Goal: Information Seeking & Learning: Check status

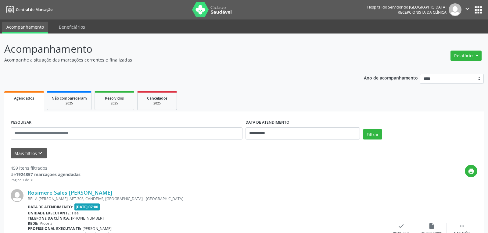
select select "*"
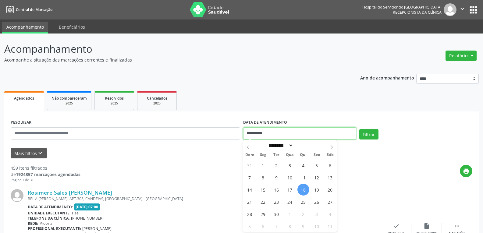
drag, startPoint x: 296, startPoint y: 129, endPoint x: 215, endPoint y: 131, distance: 81.7
click at [215, 131] on div "**********" at bounding box center [241, 131] width 465 height 26
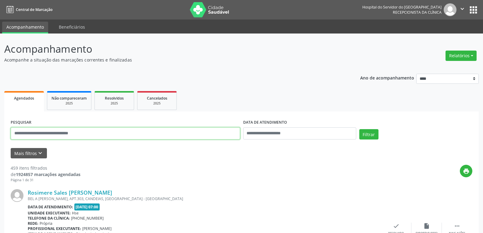
click at [75, 134] on input "text" at bounding box center [126, 133] width 230 height 12
paste input "**********"
click at [359, 129] on button "Filtrar" at bounding box center [368, 134] width 19 height 10
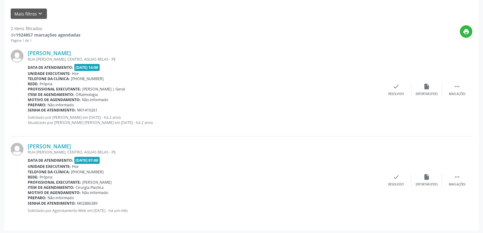
scroll to position [141, 0]
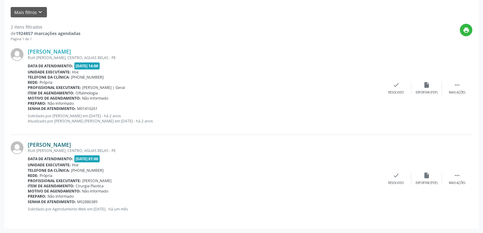
click at [52, 146] on link "[PERSON_NAME]" at bounding box center [49, 144] width 43 height 7
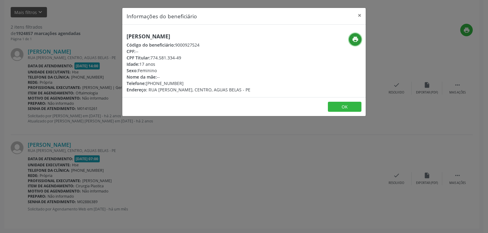
click at [356, 36] on icon "print" at bounding box center [355, 39] width 7 height 7
click at [359, 14] on button "×" at bounding box center [359, 15] width 12 height 15
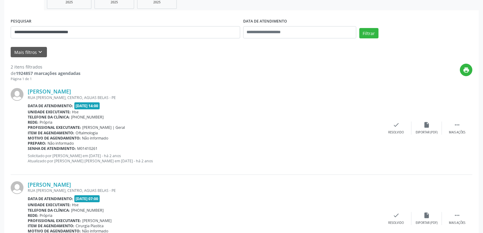
scroll to position [0, 0]
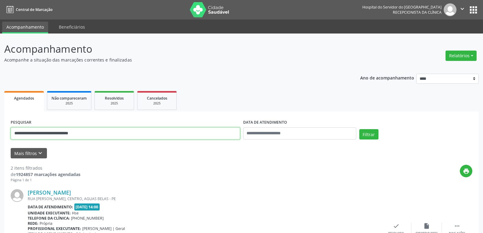
drag, startPoint x: 114, startPoint y: 134, endPoint x: 0, endPoint y: 133, distance: 114.0
click at [0, 133] on div "**********" at bounding box center [241, 204] width 483 height 341
click at [359, 129] on button "Filtrar" at bounding box center [368, 134] width 19 height 10
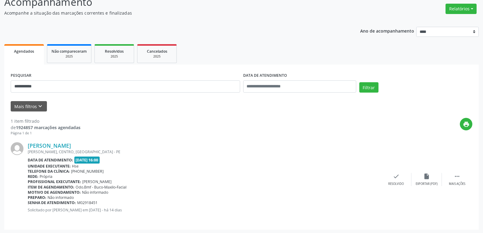
scroll to position [48, 0]
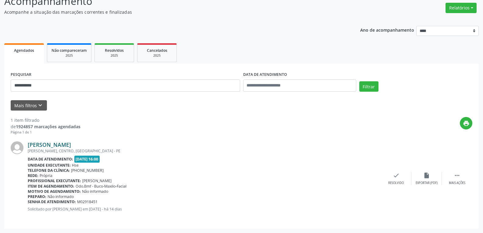
click at [57, 148] on link "[PERSON_NAME]" at bounding box center [49, 144] width 43 height 7
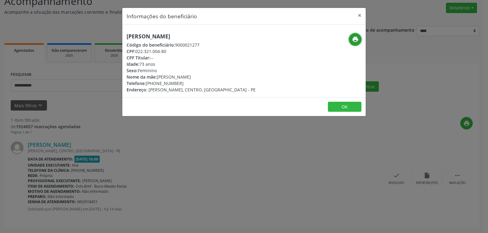
click at [358, 38] on icon "print" at bounding box center [355, 39] width 7 height 7
drag, startPoint x: 136, startPoint y: 52, endPoint x: 182, endPoint y: 52, distance: 45.4
click at [182, 52] on div "CPF: 022.321.004-80" at bounding box center [191, 51] width 129 height 6
copy div "022.321.004-80"
drag, startPoint x: 146, startPoint y: 83, endPoint x: 182, endPoint y: 81, distance: 36.0
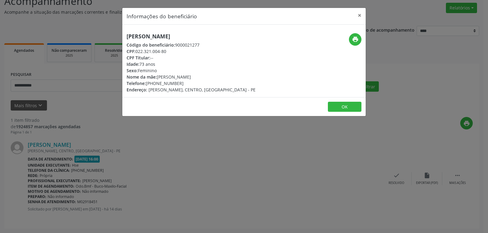
click at [182, 81] on div "Telefone: [PHONE_NUMBER]" at bounding box center [191, 83] width 129 height 6
copy div "[PHONE_NUMBER]"
click at [359, 14] on button "×" at bounding box center [359, 15] width 12 height 15
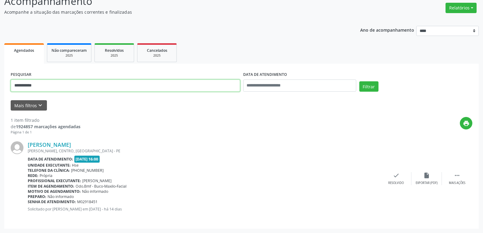
drag, startPoint x: 180, startPoint y: 81, endPoint x: 11, endPoint y: 79, distance: 169.5
click at [11, 79] on div "**********" at bounding box center [125, 83] width 233 height 26
paste input "**********"
click at [359, 81] on button "Filtrar" at bounding box center [368, 86] width 19 height 10
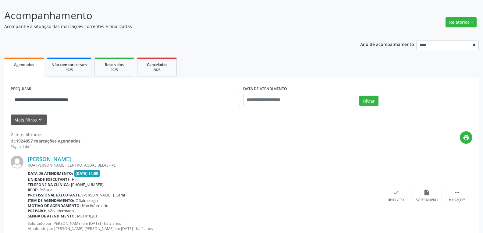
scroll to position [141, 0]
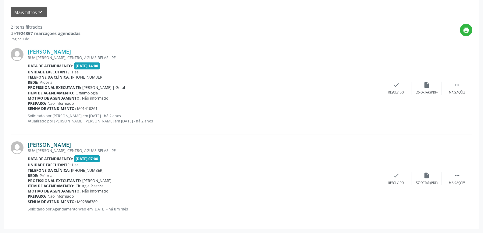
click at [67, 146] on link "[PERSON_NAME]" at bounding box center [49, 144] width 43 height 7
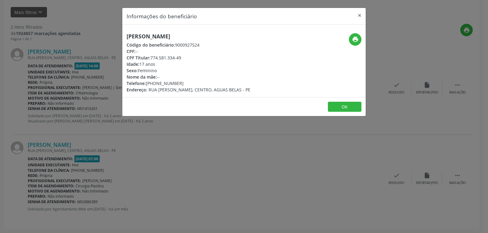
drag, startPoint x: 150, startPoint y: 58, endPoint x: 197, endPoint y: 58, distance: 46.3
click at [197, 58] on div "CPF Titular: 774.581.334-49" at bounding box center [189, 58] width 124 height 6
copy div "774.581.334-49"
click at [358, 16] on button "×" at bounding box center [359, 15] width 12 height 15
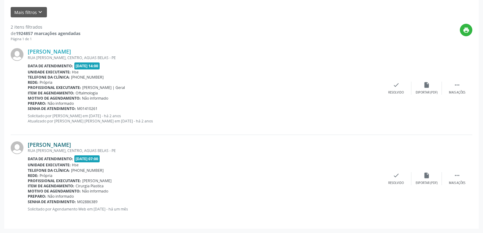
click at [60, 147] on link "[PERSON_NAME]" at bounding box center [49, 144] width 43 height 7
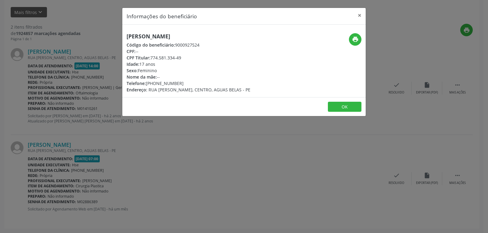
drag, startPoint x: 147, startPoint y: 84, endPoint x: 184, endPoint y: 80, distance: 38.0
click at [184, 80] on div "Telefone: [PHONE_NUMBER]" at bounding box center [189, 83] width 124 height 6
copy div "[PHONE_NUMBER]"
click at [360, 14] on button "×" at bounding box center [359, 15] width 12 height 15
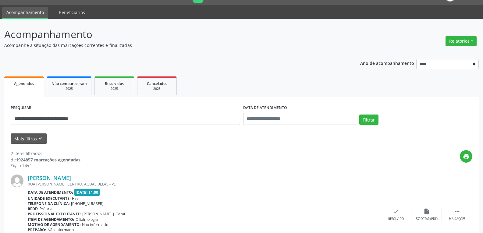
scroll to position [0, 0]
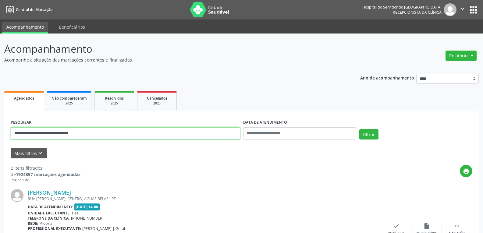
drag, startPoint x: 103, startPoint y: 134, endPoint x: 0, endPoint y: 129, distance: 102.8
click at [0, 129] on div "**********" at bounding box center [241, 204] width 483 height 341
click at [359, 129] on button "Filtrar" at bounding box center [368, 134] width 19 height 10
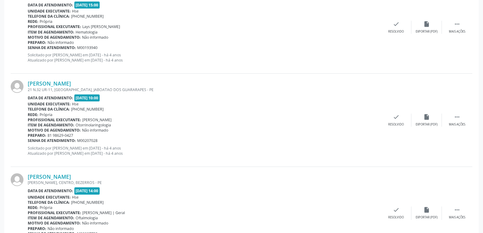
scroll to position [1374, 0]
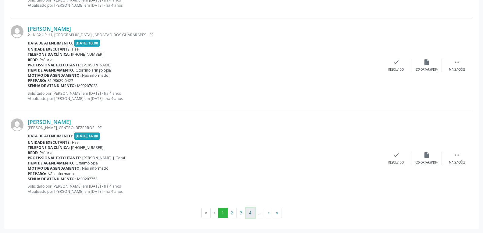
click at [249, 213] on button "4" at bounding box center [250, 213] width 9 height 10
click at [252, 213] on button "5" at bounding box center [250, 213] width 9 height 10
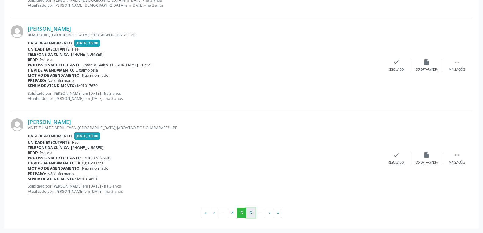
click at [249, 214] on button "6" at bounding box center [250, 213] width 9 height 10
click at [250, 213] on button "7" at bounding box center [250, 213] width 9 height 10
click at [250, 212] on button "8" at bounding box center [250, 213] width 9 height 10
click at [250, 212] on button "9" at bounding box center [250, 213] width 9 height 10
click at [259, 210] on button "11" at bounding box center [262, 213] width 12 height 10
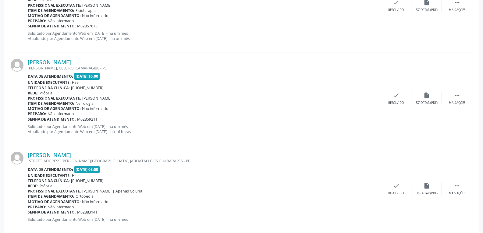
scroll to position [683, 0]
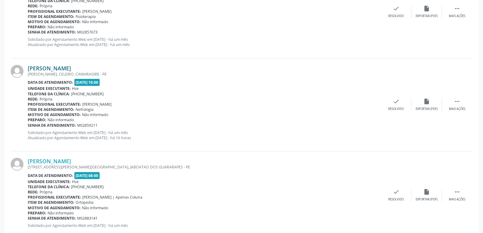
click at [56, 69] on link "[PERSON_NAME]" at bounding box center [49, 68] width 43 height 7
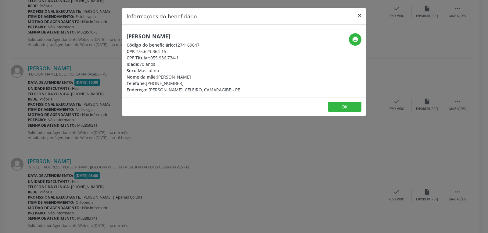
click at [357, 14] on button "×" at bounding box center [359, 15] width 12 height 15
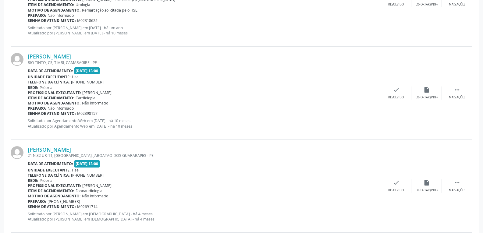
scroll to position [409, 0]
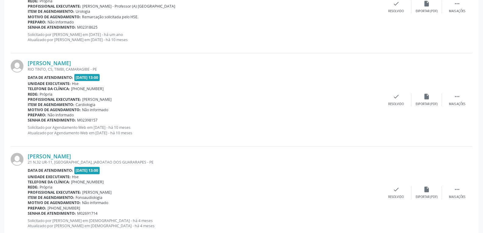
click at [43, 67] on div "RIO TINTO, CS, TIMBI, CAMARAGIBE - PE" at bounding box center [204, 69] width 353 height 5
click at [50, 64] on link "[PERSON_NAME]" at bounding box center [49, 63] width 43 height 7
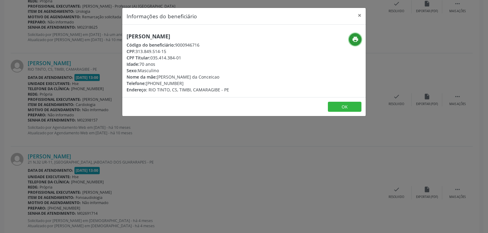
click at [354, 37] on icon "print" at bounding box center [355, 39] width 7 height 7
drag, startPoint x: 150, startPoint y: 56, endPoint x: 202, endPoint y: 59, distance: 52.2
click at [202, 59] on div "CPF Titular: 035.414.384-01" at bounding box center [178, 58] width 102 height 6
copy div "035.414.384-01"
click at [360, 14] on button "×" at bounding box center [359, 15] width 12 height 15
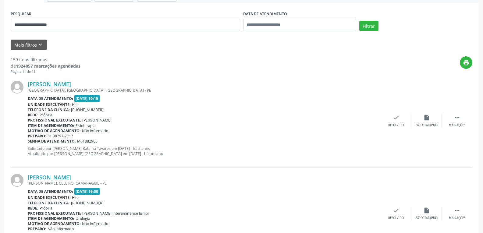
scroll to position [0, 0]
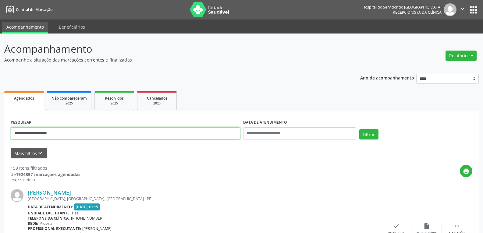
drag, startPoint x: 71, startPoint y: 133, endPoint x: 0, endPoint y: 129, distance: 70.8
click at [359, 129] on button "Filtrar" at bounding box center [368, 134] width 19 height 10
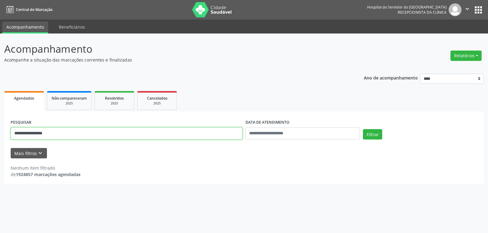
click at [62, 133] on input "**********" at bounding box center [127, 133] width 232 height 12
drag, startPoint x: 62, startPoint y: 133, endPoint x: 0, endPoint y: 131, distance: 62.2
click at [0, 131] on div "**********" at bounding box center [244, 134] width 488 height 200
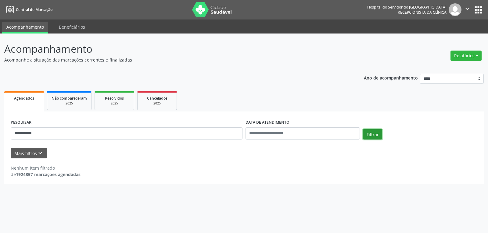
click at [372, 135] on button "Filtrar" at bounding box center [372, 134] width 19 height 10
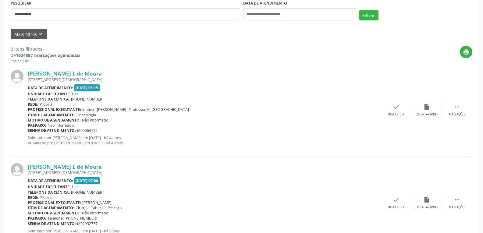
scroll to position [146, 0]
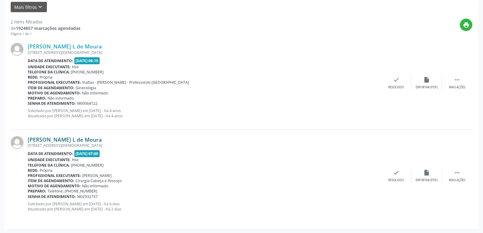
click at [67, 138] on link "[PERSON_NAME] L de Moura" at bounding box center [65, 139] width 74 height 7
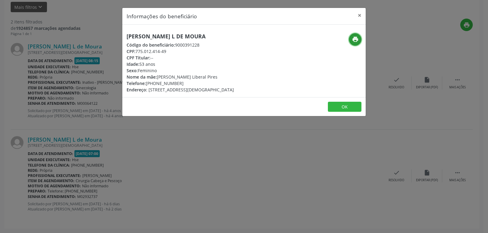
click at [355, 39] on icon "print" at bounding box center [355, 39] width 7 height 7
drag, startPoint x: 145, startPoint y: 83, endPoint x: 185, endPoint y: 83, distance: 39.6
click at [185, 83] on div "Telefone: [PHONE_NUMBER]" at bounding box center [180, 83] width 107 height 6
copy div "[PHONE_NUMBER]"
drag, startPoint x: 136, startPoint y: 50, endPoint x: 199, endPoint y: 52, distance: 63.2
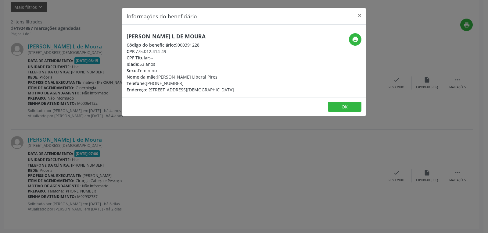
click at [199, 52] on div "CPF: 775.012.414-49" at bounding box center [180, 51] width 107 height 6
copy div "775.012.414-49"
click at [361, 14] on button "×" at bounding box center [359, 15] width 12 height 15
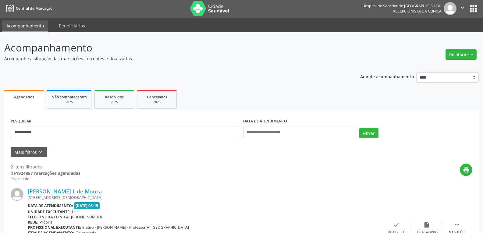
scroll to position [0, 0]
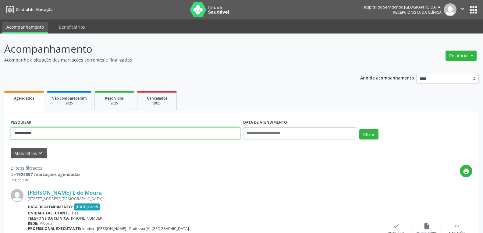
drag, startPoint x: 49, startPoint y: 134, endPoint x: 0, endPoint y: 119, distance: 51.3
click at [0, 119] on div "**********" at bounding box center [241, 207] width 483 height 346
drag, startPoint x: 77, startPoint y: 131, endPoint x: 0, endPoint y: 131, distance: 77.4
click at [0, 131] on div "**********" at bounding box center [241, 207] width 483 height 346
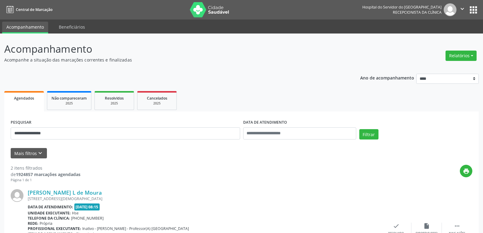
click at [366, 129] on div "**********" at bounding box center [241, 131] width 465 height 26
click at [364, 132] on button "Filtrar" at bounding box center [368, 134] width 19 height 10
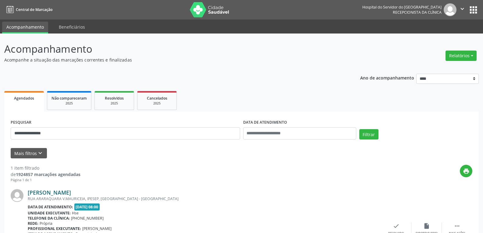
click at [46, 193] on link "[PERSON_NAME]" at bounding box center [49, 192] width 43 height 7
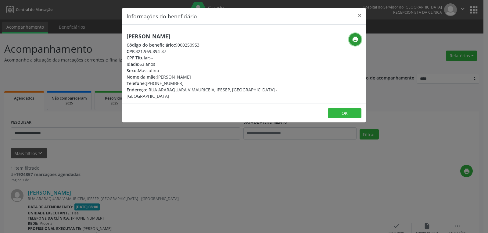
click at [356, 38] on icon "print" at bounding box center [355, 39] width 7 height 7
drag, startPoint x: 137, startPoint y: 51, endPoint x: 177, endPoint y: 50, distance: 39.9
click at [177, 50] on div "CPF: 321.969.894-87" at bounding box center [204, 51] width 154 height 6
copy div "321.969.894-87"
drag, startPoint x: 155, startPoint y: 84, endPoint x: 190, endPoint y: 82, distance: 34.5
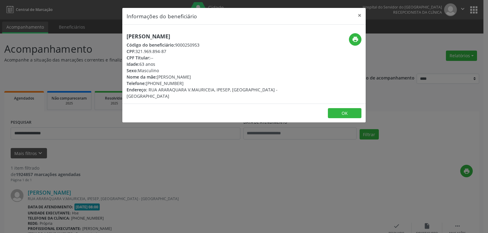
click at [190, 82] on div "Telefone: [PHONE_NUMBER]" at bounding box center [204, 83] width 154 height 6
copy div "98725-2999"
click at [358, 14] on button "×" at bounding box center [359, 15] width 12 height 15
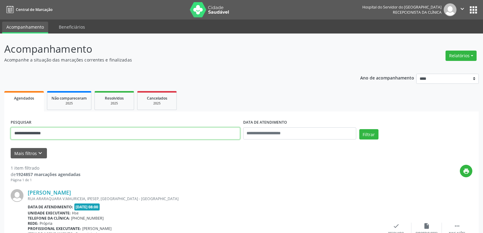
drag, startPoint x: 76, startPoint y: 132, endPoint x: 0, endPoint y: 107, distance: 79.6
click at [0, 107] on div "**********" at bounding box center [241, 160] width 483 height 253
type input "**********"
click at [359, 129] on button "Filtrar" at bounding box center [368, 134] width 19 height 10
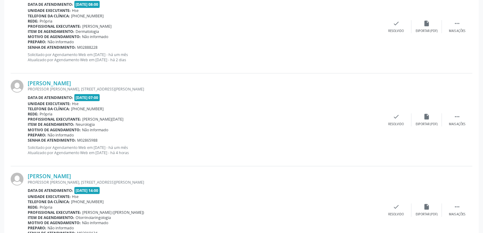
scroll to position [327, 0]
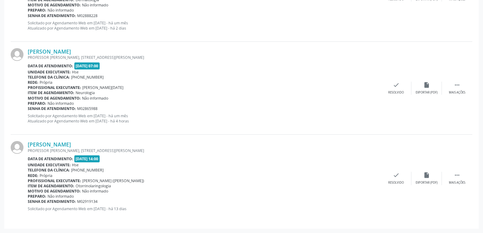
click at [78, 139] on div "[PERSON_NAME] [STREET_ADDRESS][PERSON_NAME][PERSON_NAME] Data de atendimento: […" at bounding box center [242, 178] width 462 height 87
click at [71, 145] on link "[PERSON_NAME]" at bounding box center [49, 144] width 43 height 7
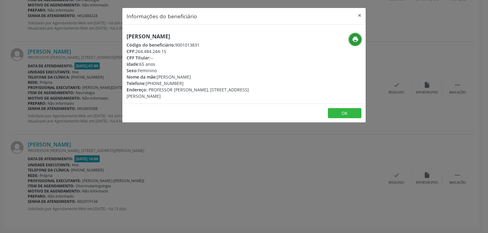
click at [356, 38] on icon "print" at bounding box center [355, 39] width 7 height 7
drag, startPoint x: 138, startPoint y: 52, endPoint x: 180, endPoint y: 54, distance: 42.1
click at [197, 52] on div "CPF: 264.484.244-15" at bounding box center [204, 51] width 154 height 6
drag, startPoint x: 136, startPoint y: 52, endPoint x: 203, endPoint y: 51, distance: 66.8
click at [203, 51] on div "CPF: 264.484.244-15" at bounding box center [204, 51] width 154 height 6
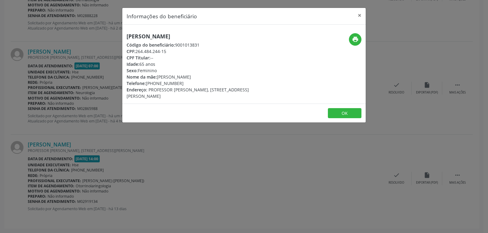
copy div "264.484.244-15"
drag, startPoint x: 155, startPoint y: 83, endPoint x: 201, endPoint y: 81, distance: 46.1
click at [201, 81] on div "Telefone: [PHONE_NUMBER]" at bounding box center [204, 83] width 154 height 6
click at [360, 14] on button "×" at bounding box center [359, 15] width 12 height 15
